Goal: Transaction & Acquisition: Register for event/course

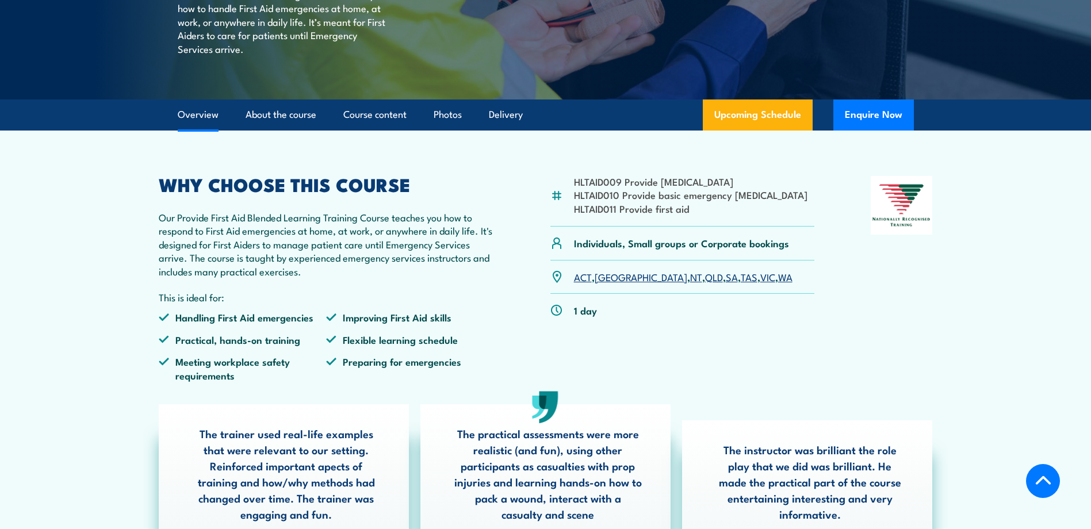
scroll to position [345, 0]
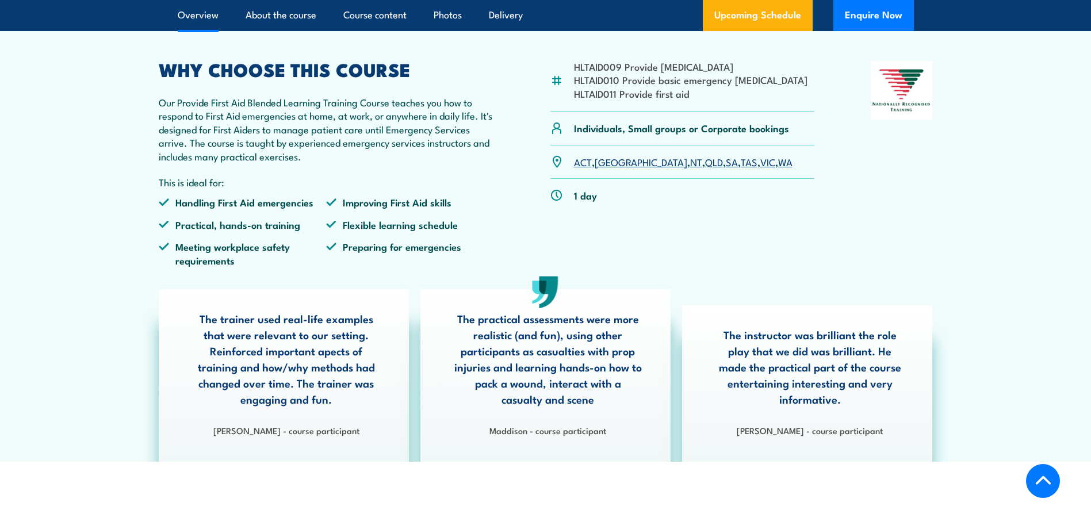
click at [705, 168] on link "QLD" at bounding box center [714, 162] width 18 height 14
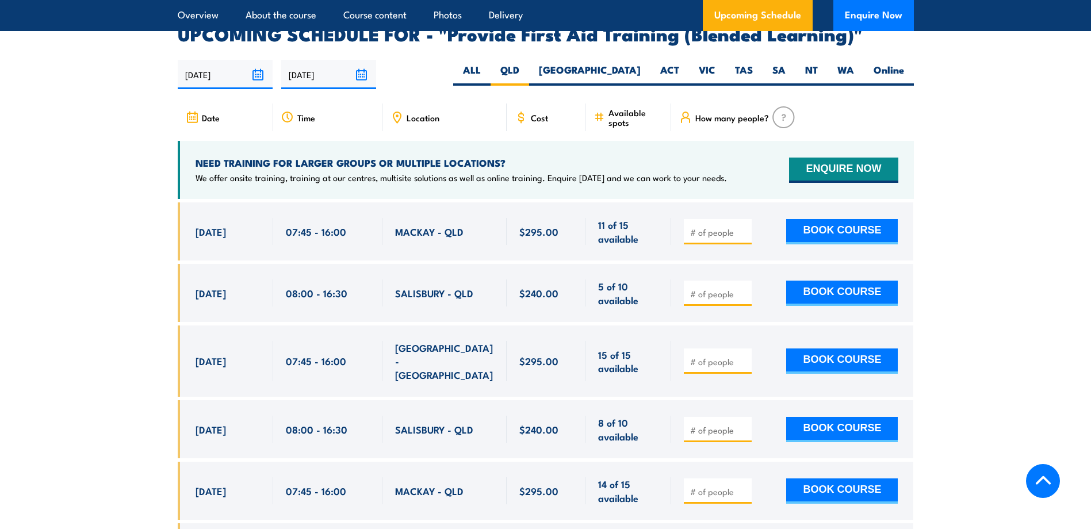
scroll to position [1934, 0]
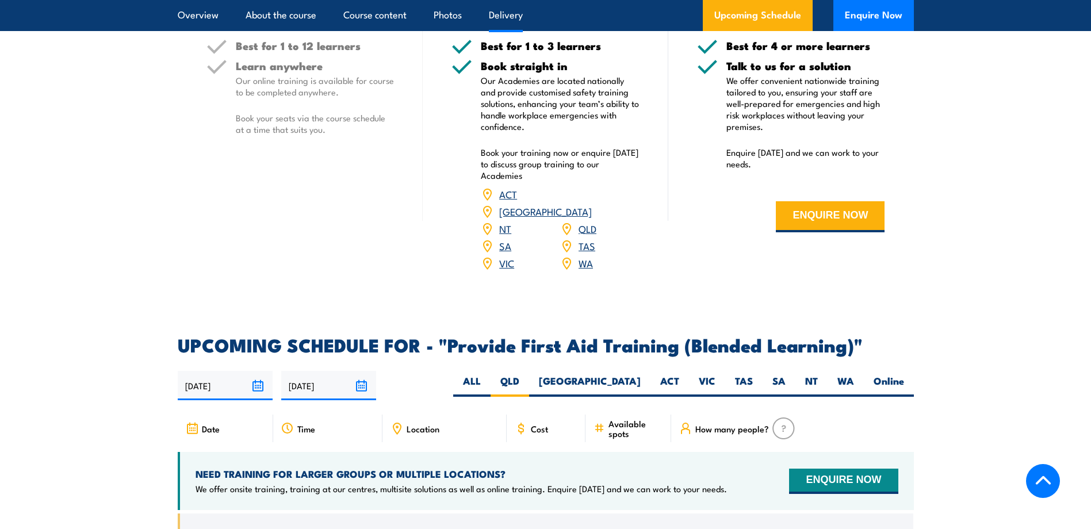
click at [589, 235] on link "QLD" at bounding box center [587, 228] width 18 height 14
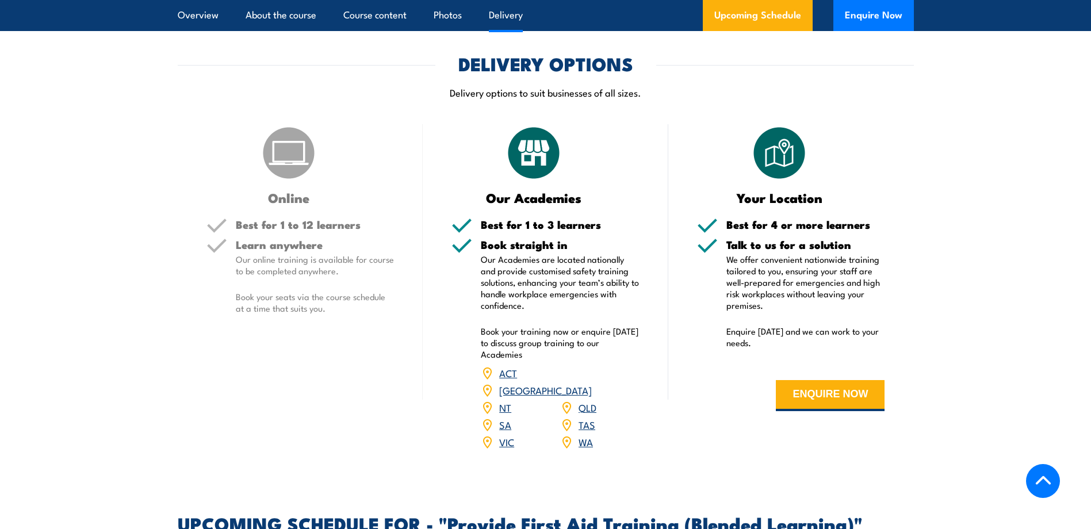
scroll to position [1761, 0]
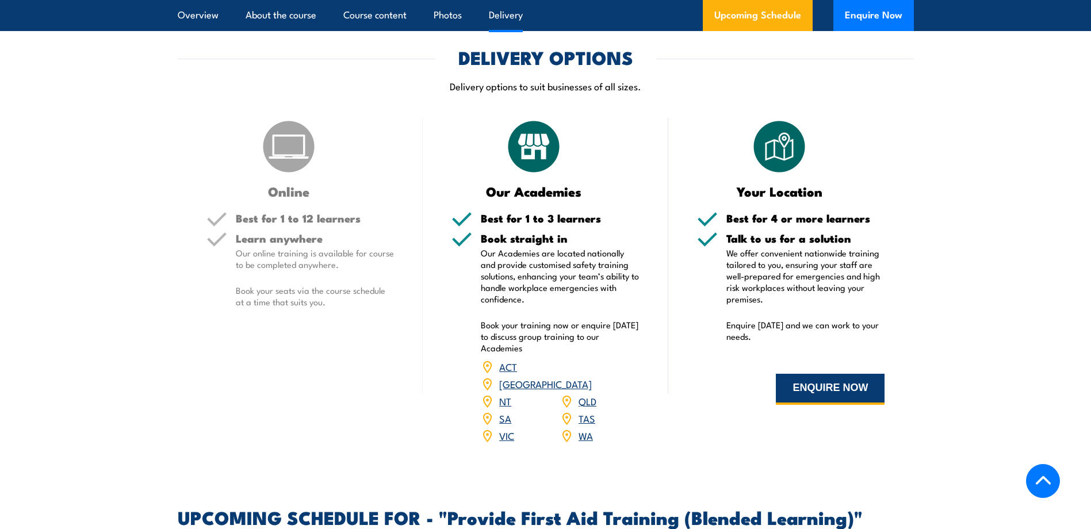
click at [807, 405] on button "ENQUIRE NOW" at bounding box center [830, 389] width 109 height 31
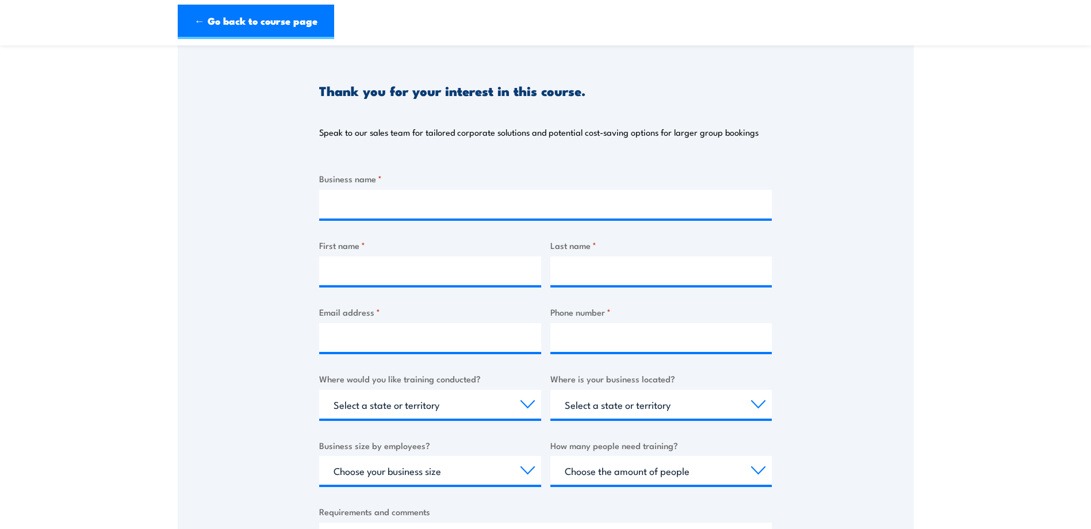
scroll to position [115, 0]
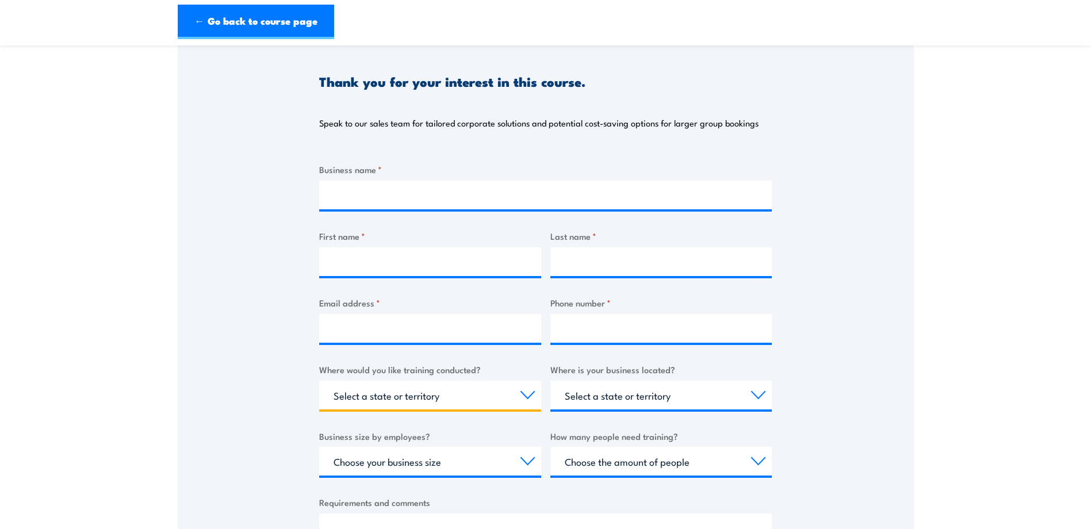
click at [534, 393] on select "Select a state or territory Nationally - multiple locations QLD NSW VIC SA ACT …" at bounding box center [430, 395] width 222 height 29
select select "QLD"
click at [319, 381] on select "Select a state or territory Nationally - multiple locations QLD NSW VIC SA ACT …" at bounding box center [430, 395] width 222 height 29
click at [761, 392] on select "Select a state or territory QLD NSW VIC SA ACT WA TAS NT" at bounding box center [661, 395] width 222 height 29
select select "QLD"
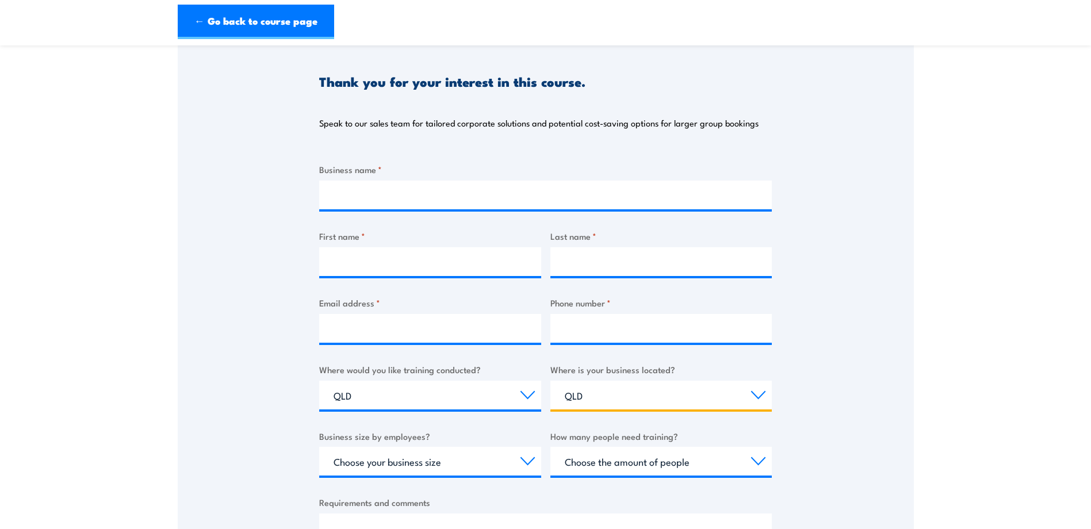
click at [550, 381] on select "Select a state or territory QLD NSW VIC SA ACT WA TAS NT" at bounding box center [661, 395] width 222 height 29
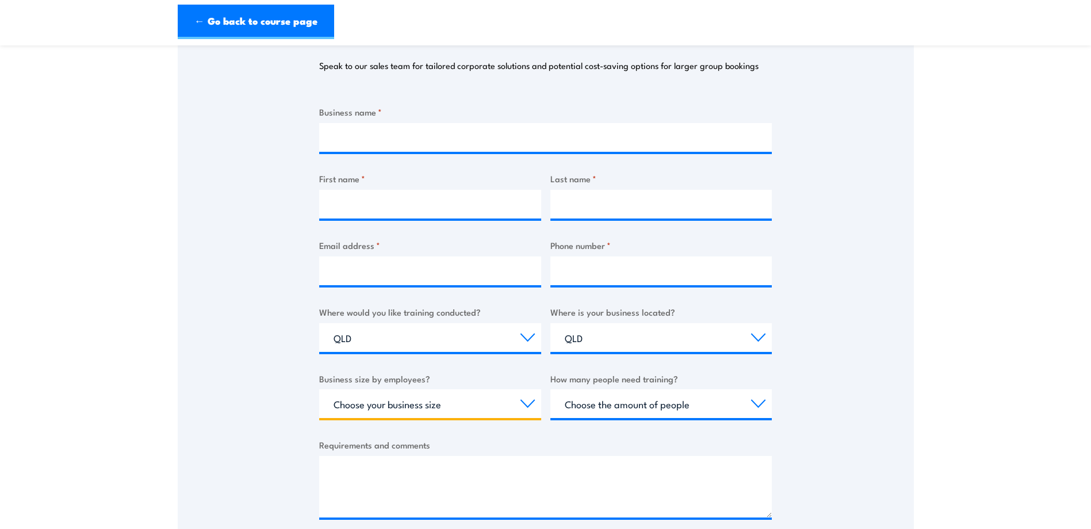
click at [526, 405] on select "Choose your business size 1 to 19 20 to 199 200+" at bounding box center [430, 403] width 222 height 29
select select "1 to 19"
click at [319, 389] on select "Choose your business size 1 to 19 20 to 199 200+" at bounding box center [430, 403] width 222 height 29
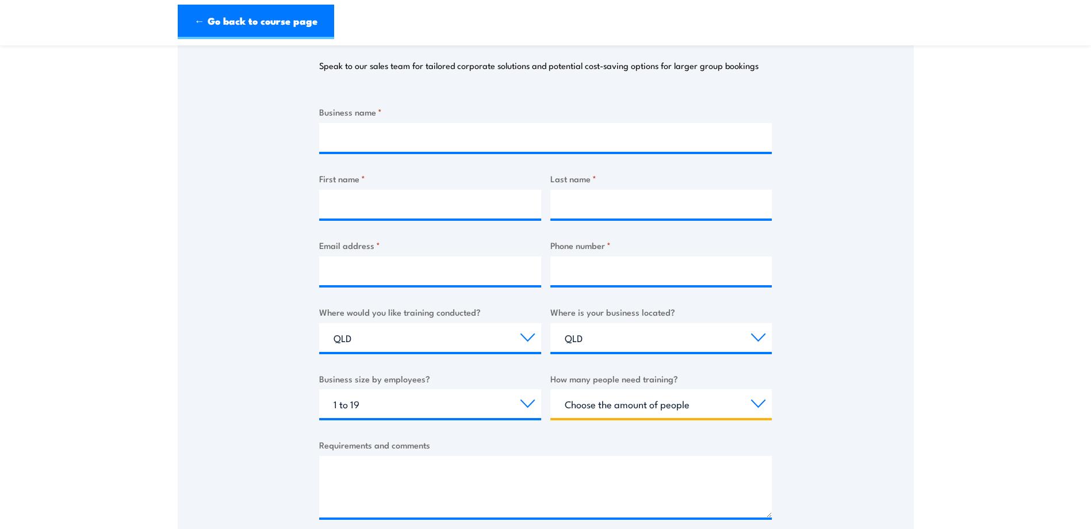
click at [623, 404] on select "Choose the amount of people 1 to 4 5 to 19 20+" at bounding box center [661, 403] width 222 height 29
select select "5 to 19"
click at [550, 389] on select "Choose the amount of people 1 to 4 5 to 19 20+" at bounding box center [661, 403] width 222 height 29
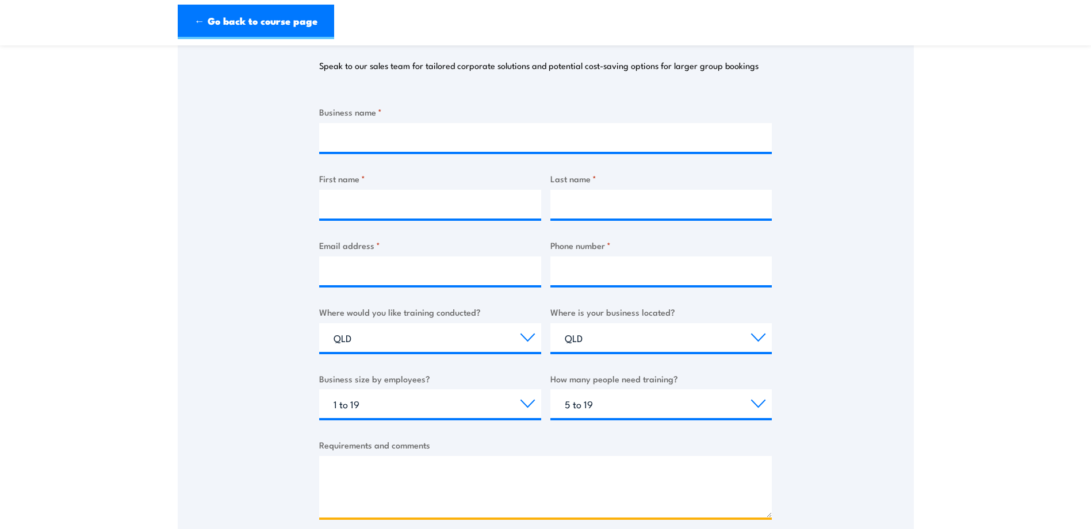
click at [466, 467] on textarea "Requirements and comments" at bounding box center [545, 487] width 453 height 62
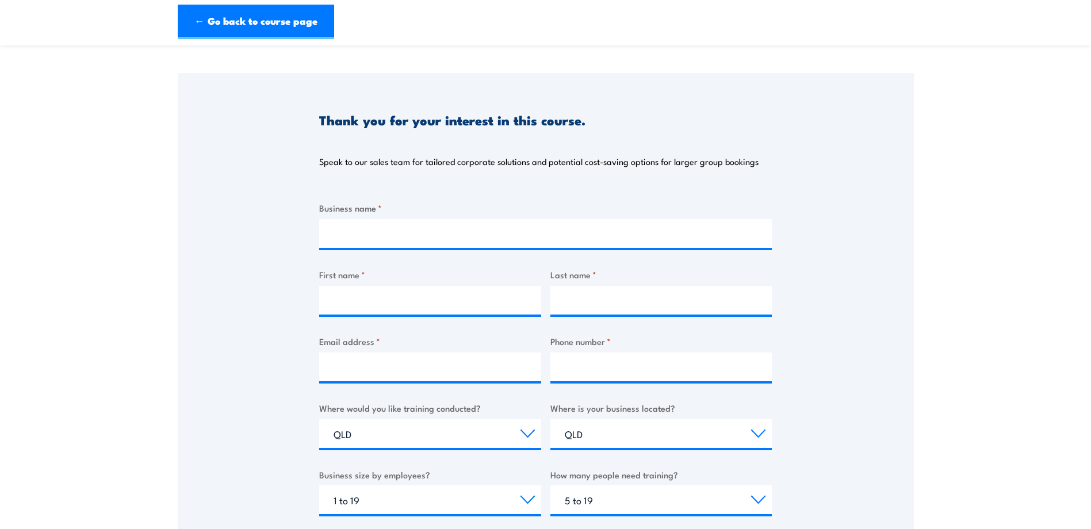
scroll to position [0, 0]
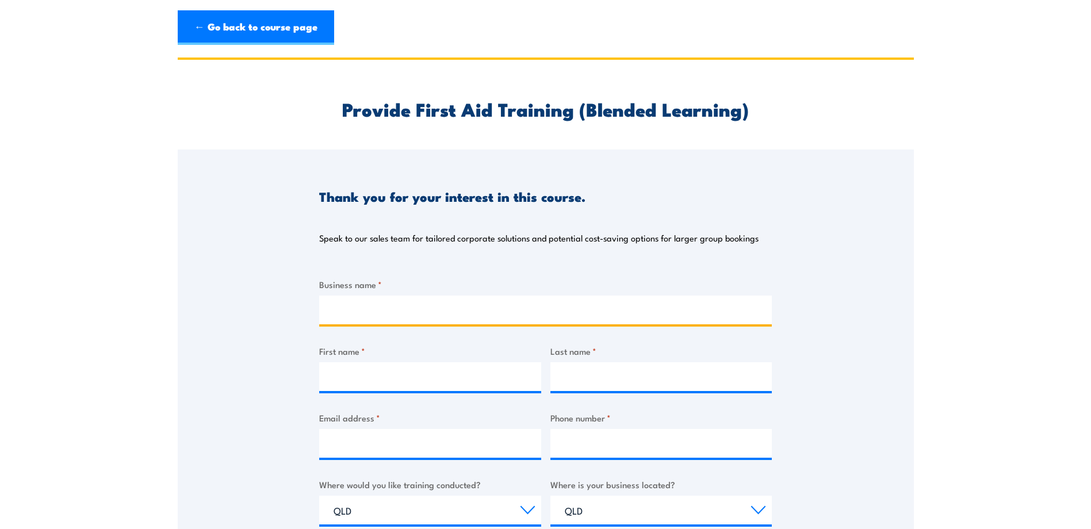
click at [341, 308] on input "Business name *" at bounding box center [545, 310] width 453 height 29
type input "Harvey Norman"
type input "Gary"
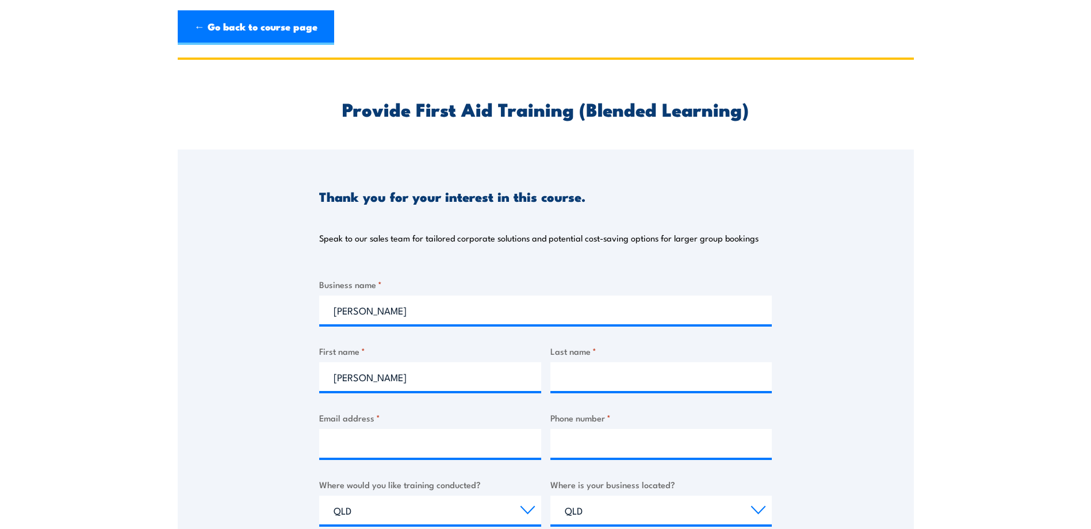
type input "Warner"
type input "gary.warner@au.harveynorman.com"
type input "0734409218"
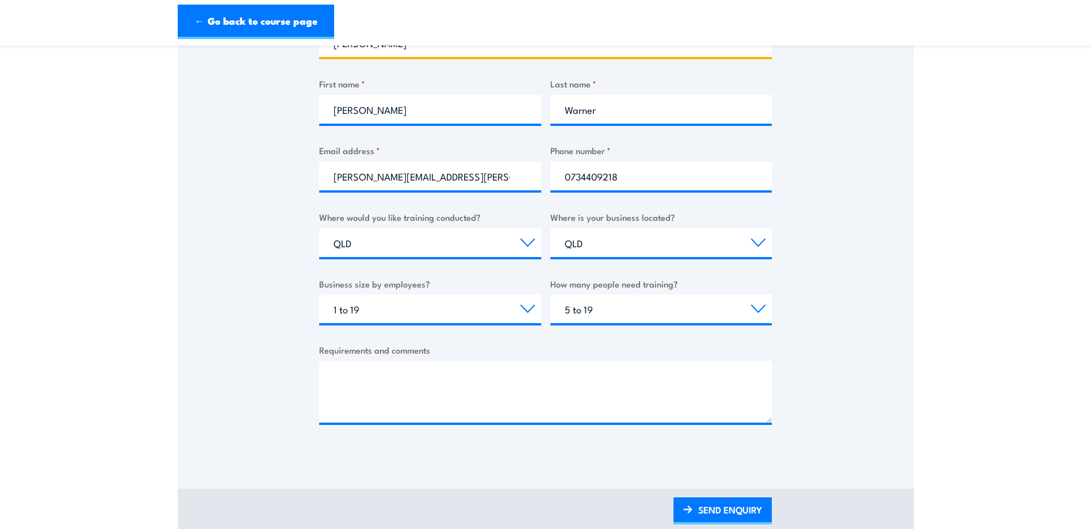
scroll to position [287, 0]
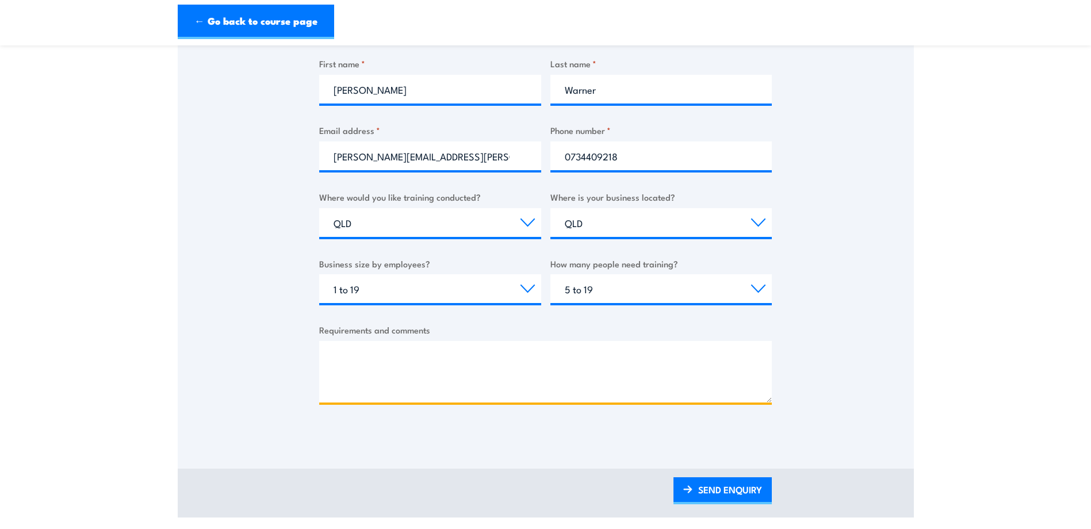
click at [372, 354] on textarea "Requirements and comments" at bounding box center [545, 372] width 453 height 62
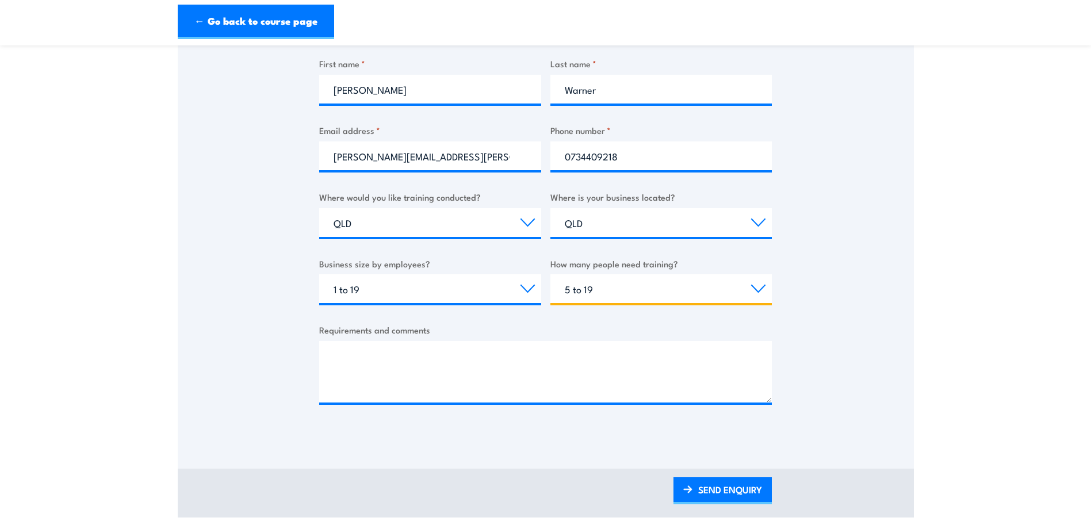
click at [760, 290] on select "Choose the amount of people 1 to 4 5 to 19 20+" at bounding box center [661, 288] width 222 height 29
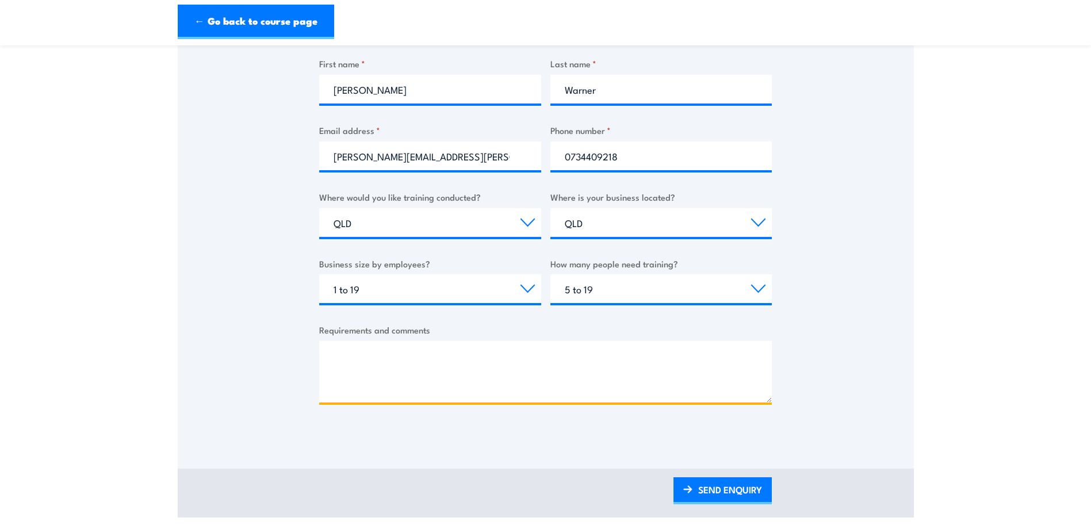
click at [372, 359] on textarea "Requirements and comments" at bounding box center [545, 372] width 453 height 62
type textarea "I HAVE 4 PERSONS THAT REQUIRES REF"
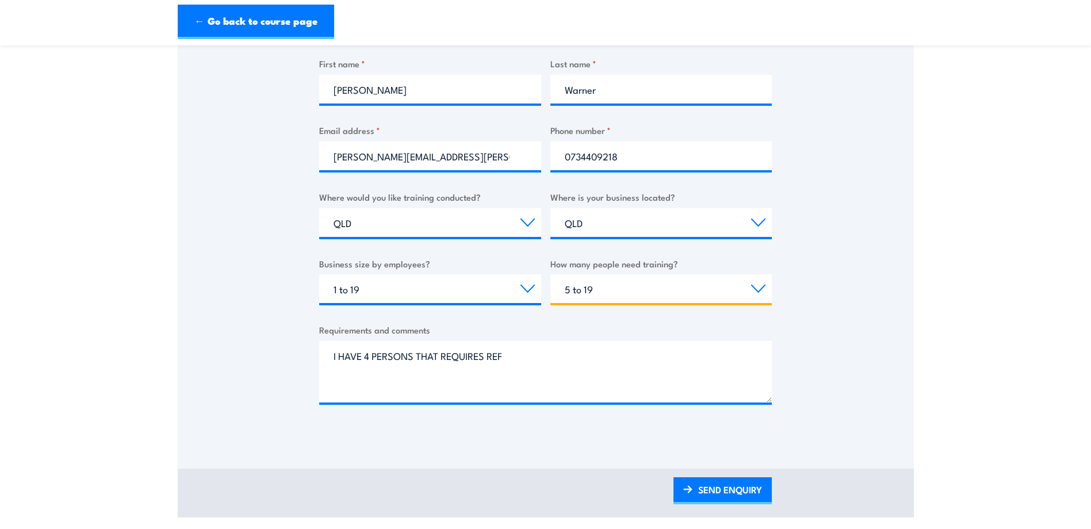
click at [760, 287] on select "Choose the amount of people 1 to 4 5 to 19 20+" at bounding box center [661, 288] width 222 height 29
select select "1 to 4"
click at [550, 274] on select "Choose the amount of people 1 to 4 5 to 19 20+" at bounding box center [661, 288] width 222 height 29
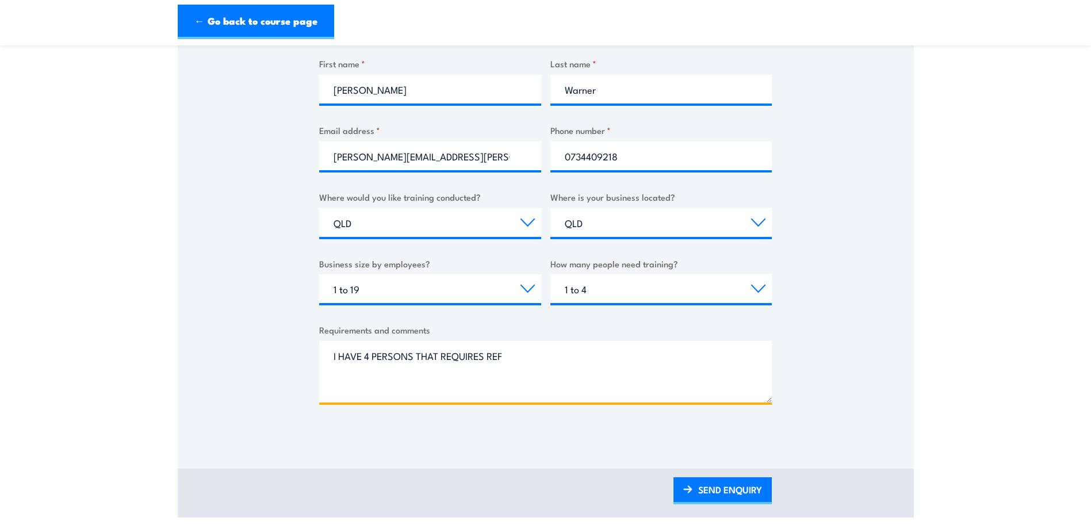
click at [506, 358] on textarea "I HAVE 4 PERSONS THAT REQUIRES REF" at bounding box center [545, 372] width 453 height 62
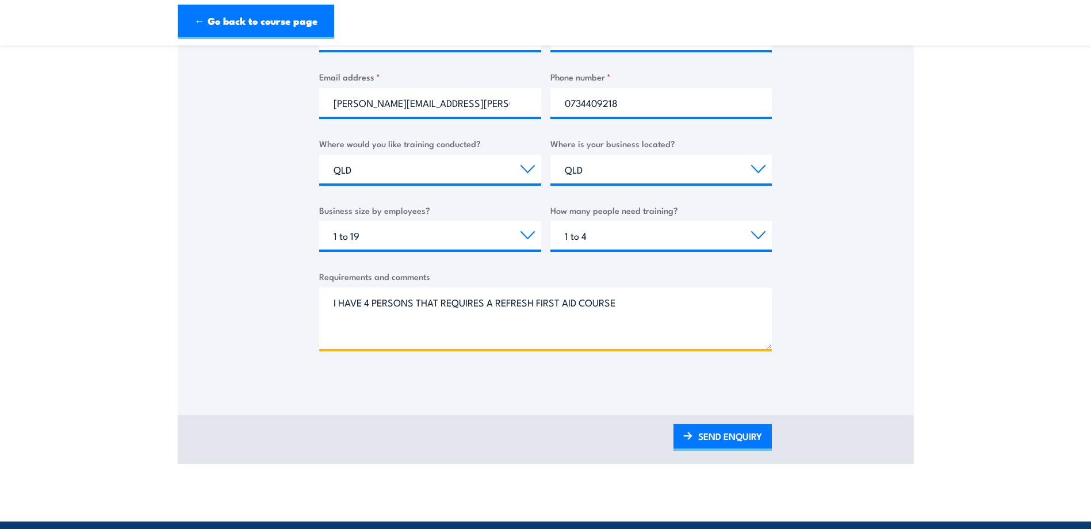
scroll to position [345, 0]
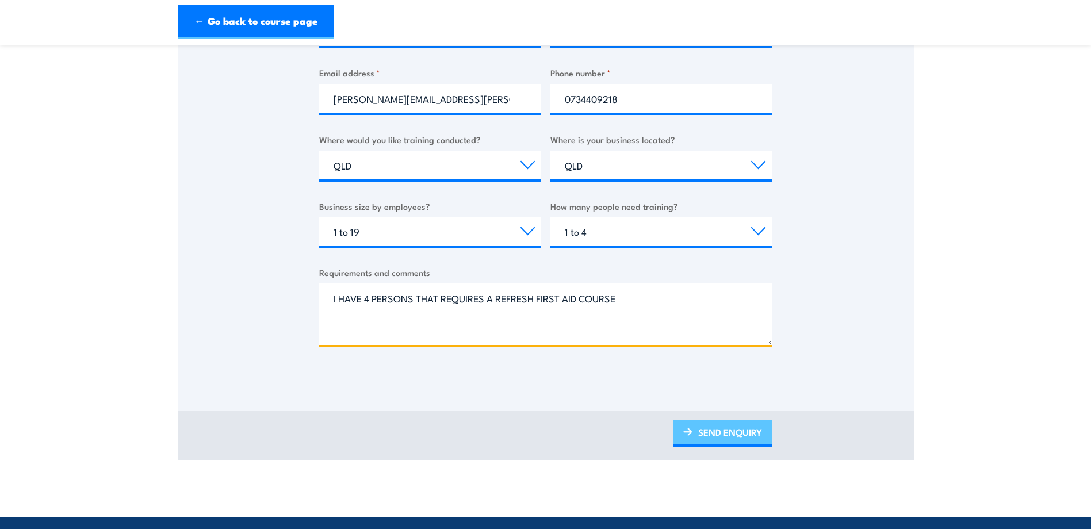
type textarea "I HAVE 4 PERSONS THAT REQUIRES A REFRESH FIRST AID COURSE"
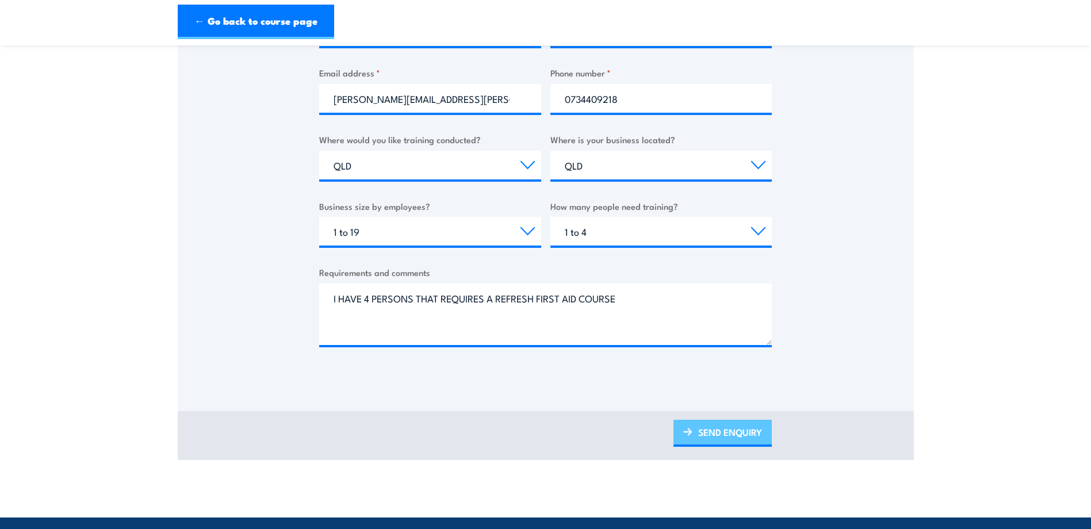
click at [699, 429] on link "SEND ENQUIRY" at bounding box center [722, 433] width 98 height 27
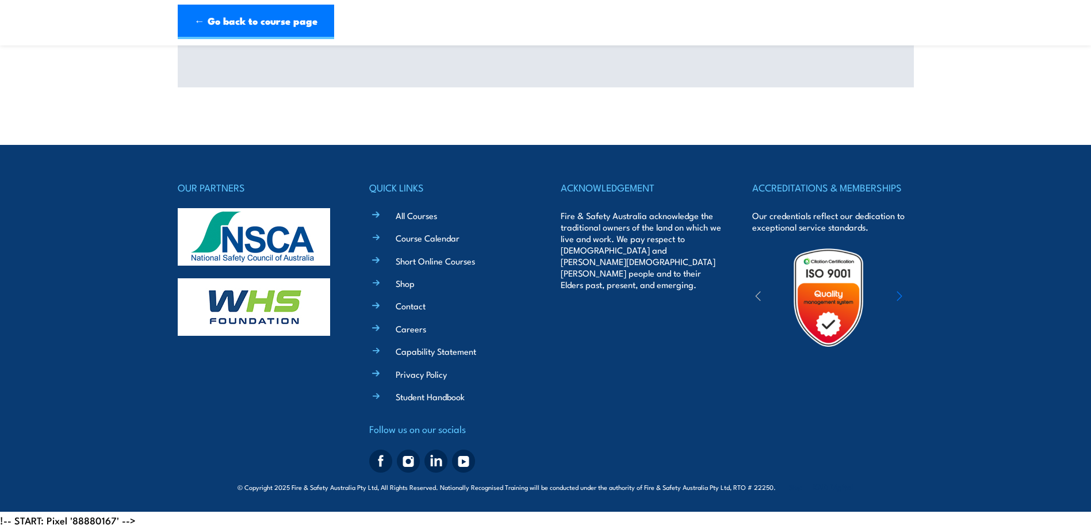
scroll to position [0, 0]
click at [409, 304] on link "Contact" at bounding box center [411, 306] width 30 height 12
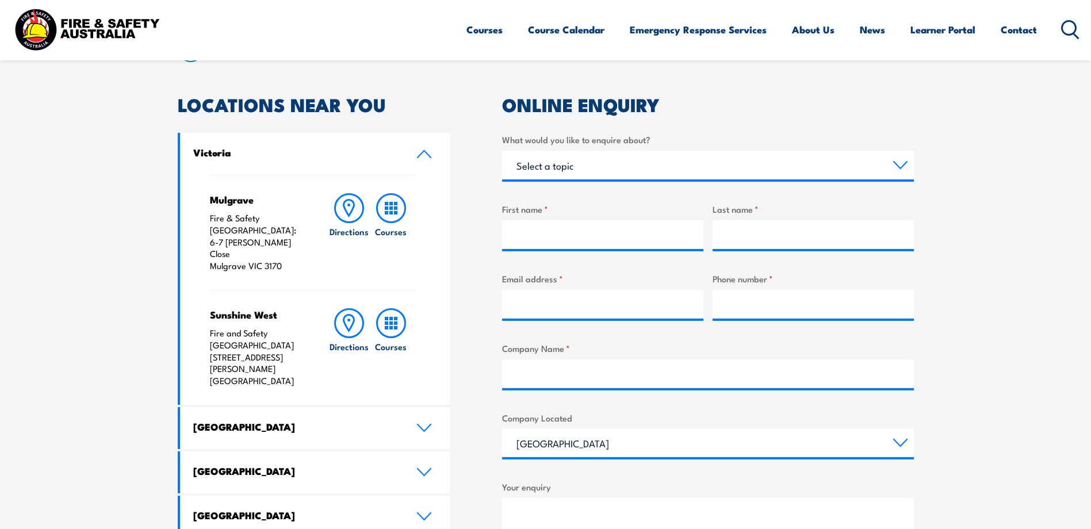
scroll to position [345, 0]
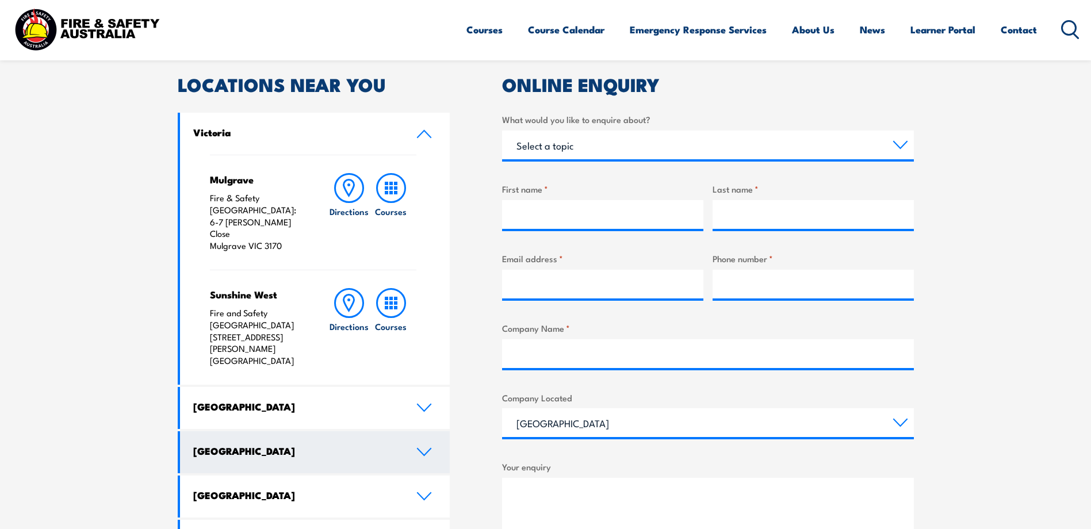
click at [423, 431] on link "[GEOGRAPHIC_DATA]" at bounding box center [315, 452] width 270 height 42
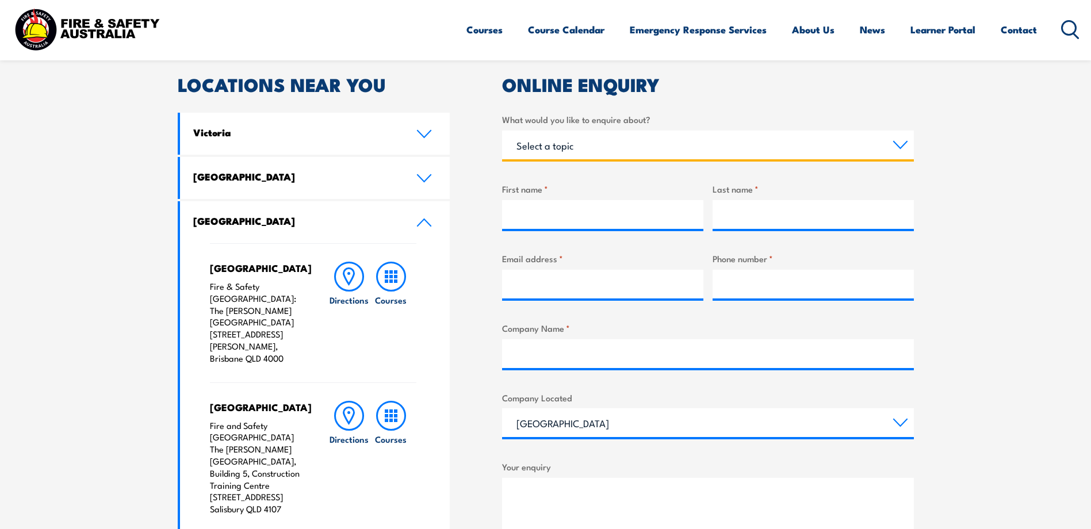
click at [902, 145] on select "Select a topic Training Emergency Response Services General Enquiry" at bounding box center [708, 145] width 412 height 29
select select "Training"
click at [502, 131] on select "Select a topic Training Emergency Response Services General Enquiry" at bounding box center [708, 145] width 412 height 29
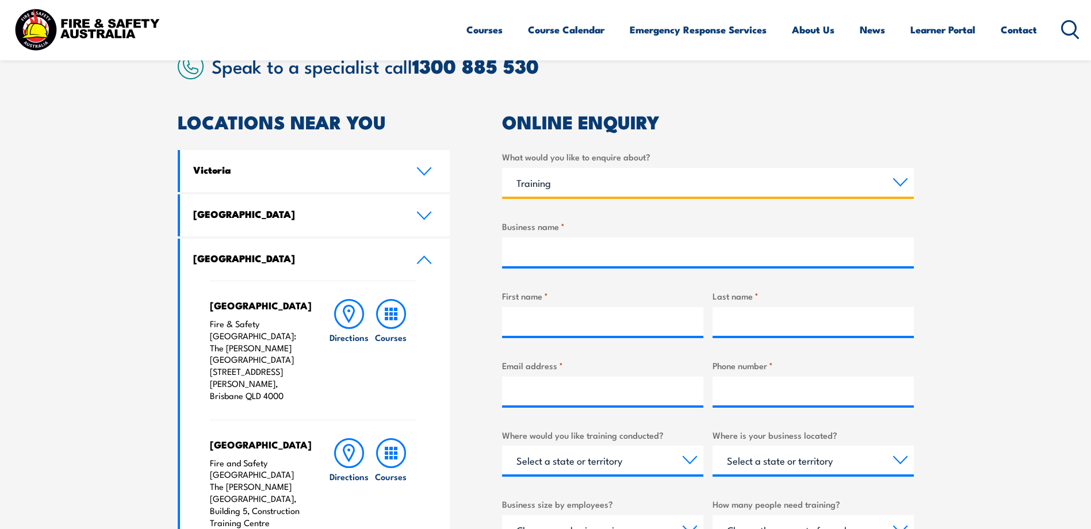
scroll to position [287, 0]
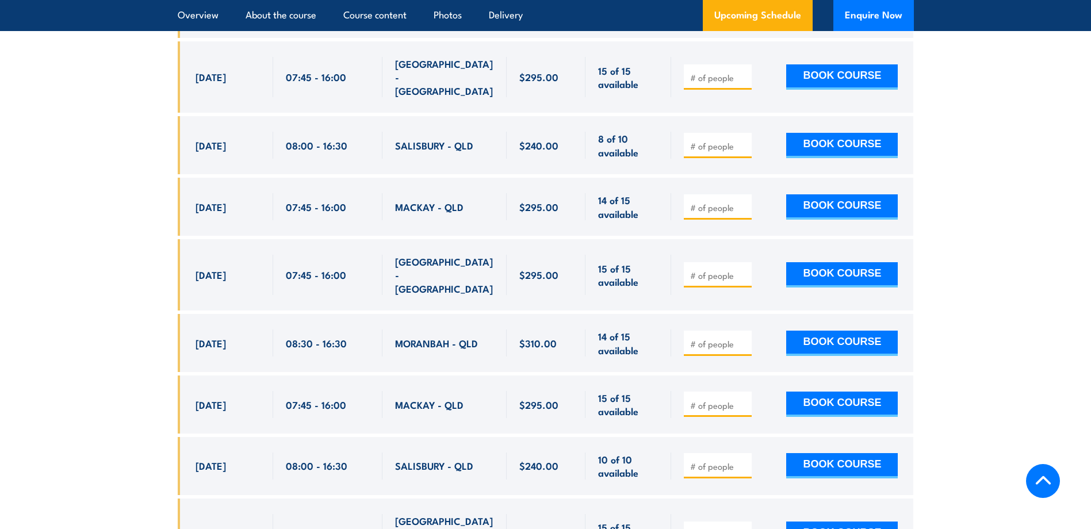
scroll to position [2515, 0]
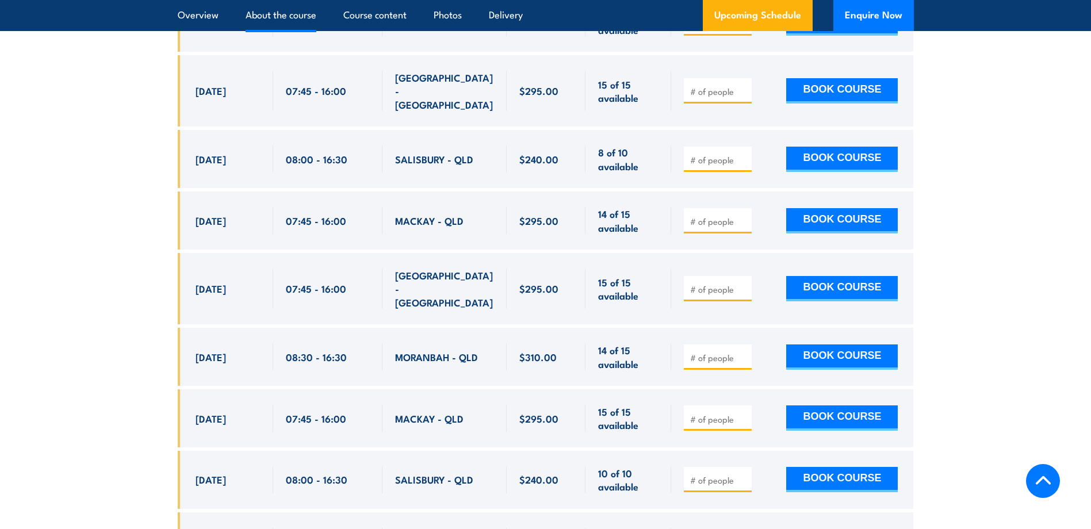
click at [289, 17] on link "About the course" at bounding box center [281, 15] width 71 height 30
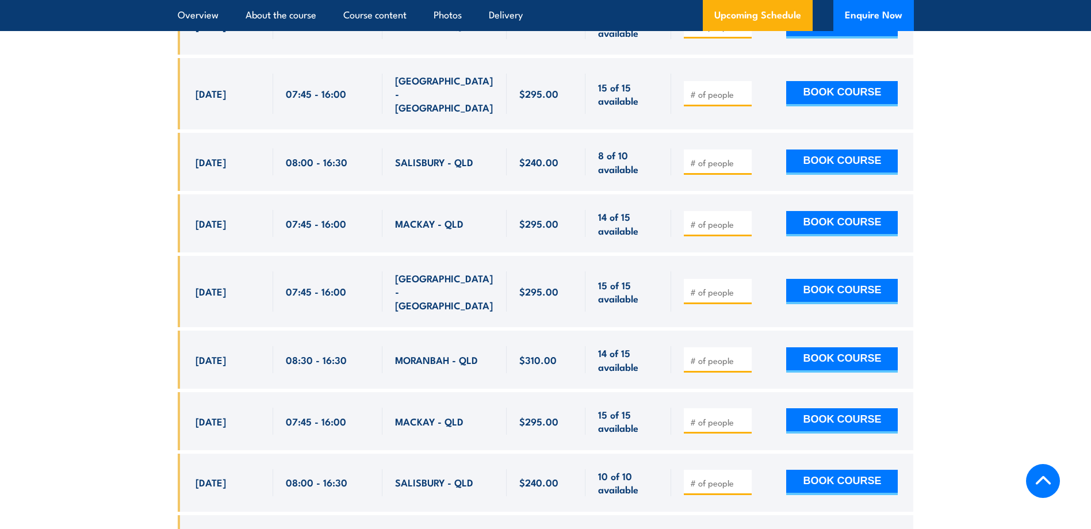
scroll to position [2514, 0]
